Goal: Task Accomplishment & Management: Manage account settings

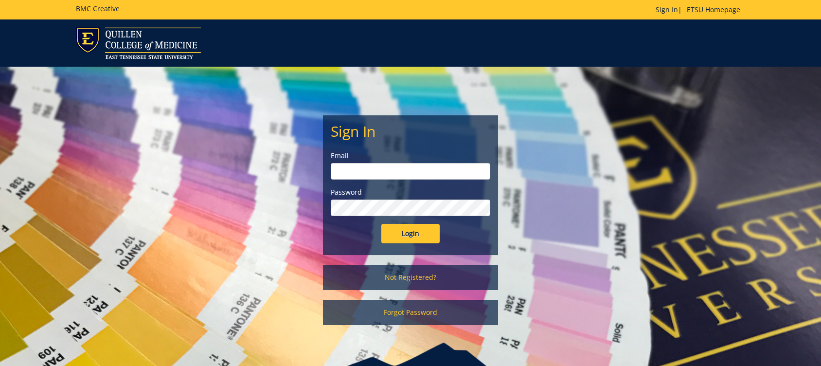
click at [372, 171] on input "email" at bounding box center [411, 171] width 160 height 17
type input "[EMAIL_ADDRESS][DOMAIN_NAME]"
click at [407, 230] on input "Login" at bounding box center [410, 233] width 58 height 19
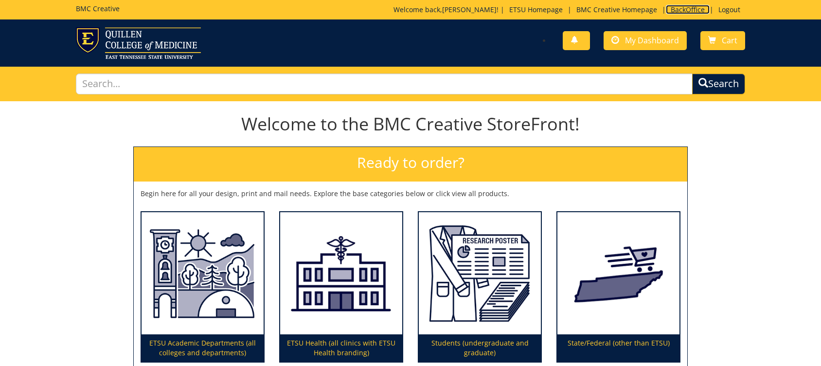
click at [691, 8] on link "BackOffice" at bounding box center [688, 9] width 44 height 9
